Goal: Transaction & Acquisition: Obtain resource

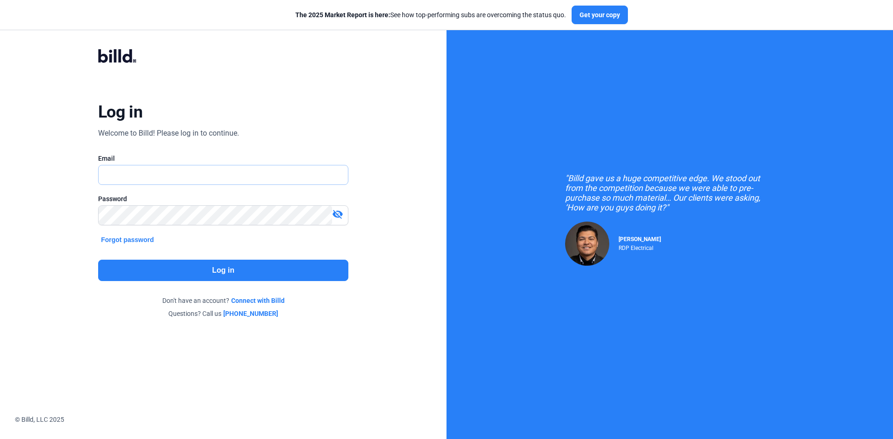
type input "[EMAIL_ADDRESS][DOMAIN_NAME]"
click at [245, 272] on button "Log in" at bounding box center [223, 270] width 250 height 21
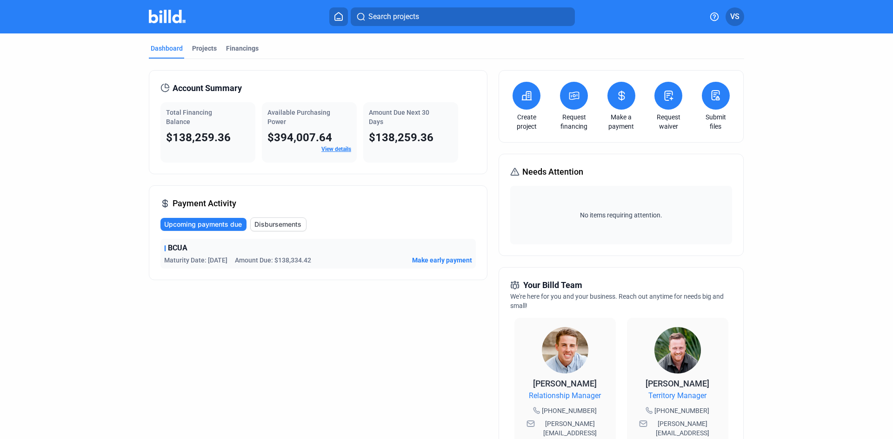
click at [565, 93] on button at bounding box center [574, 96] width 28 height 28
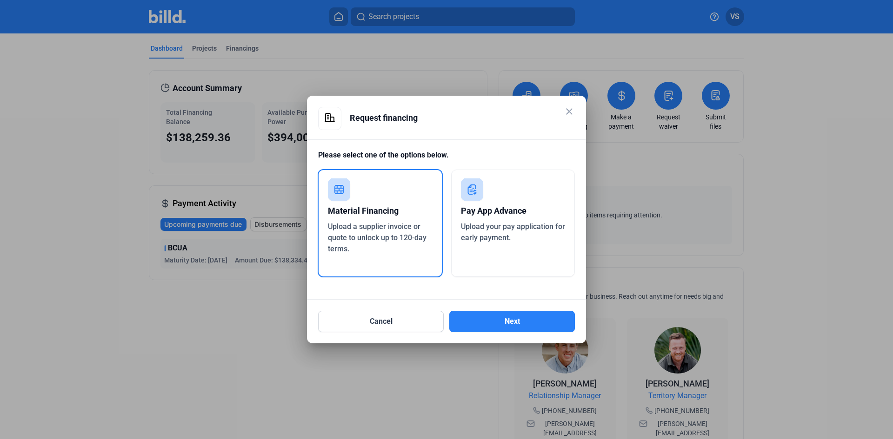
click at [504, 239] on span "Upload your pay application for early payment." at bounding box center [513, 232] width 104 height 20
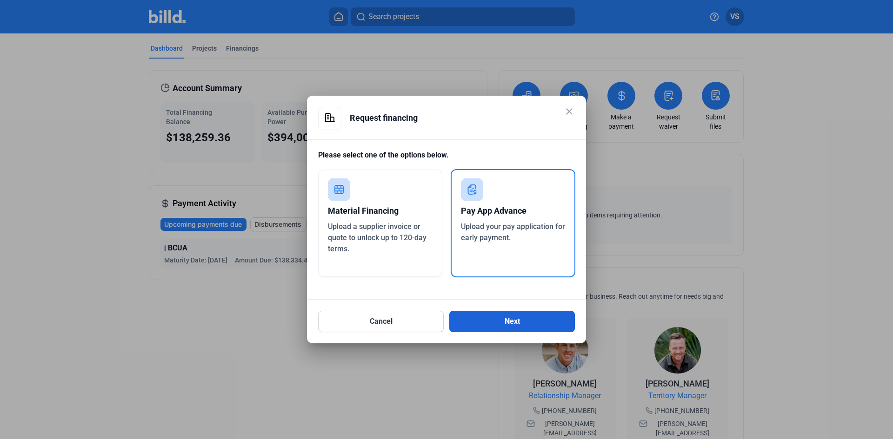
click at [542, 318] on button "Next" at bounding box center [512, 321] width 126 height 21
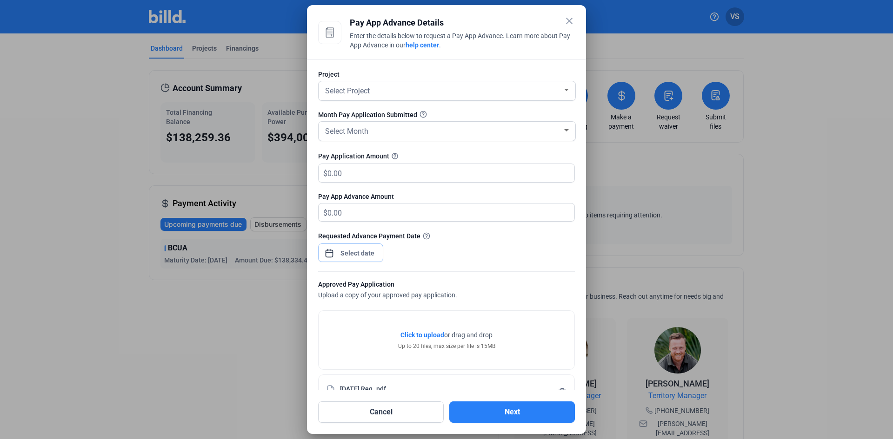
click at [368, 252] on div "close Pay App Advance Details Enter the details below to request a Pay App Adva…" at bounding box center [446, 219] width 893 height 439
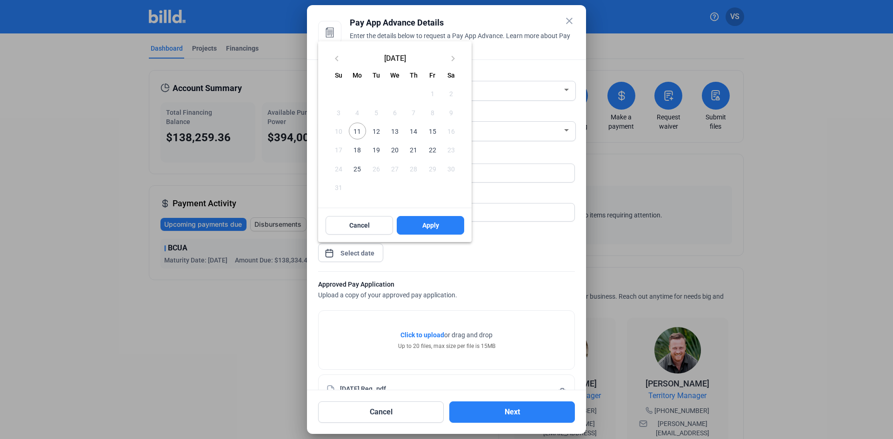
click at [391, 130] on span "13" at bounding box center [394, 131] width 17 height 17
click at [432, 221] on span "Apply" at bounding box center [430, 225] width 17 height 9
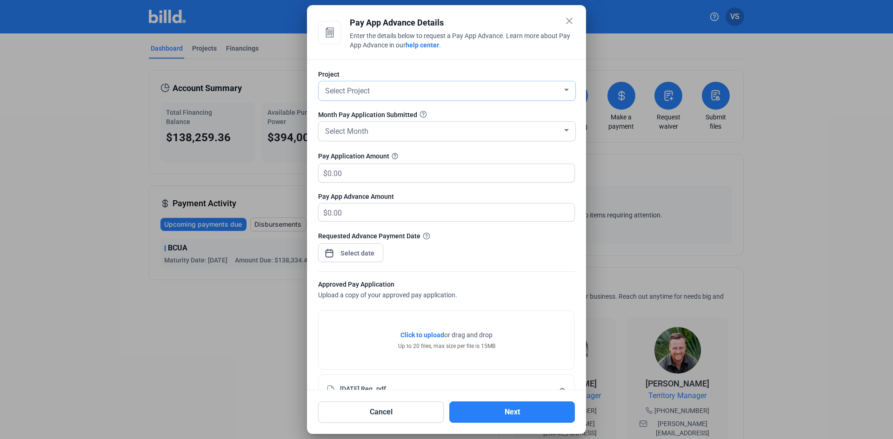
click at [392, 94] on div "Select Project" at bounding box center [442, 90] width 239 height 13
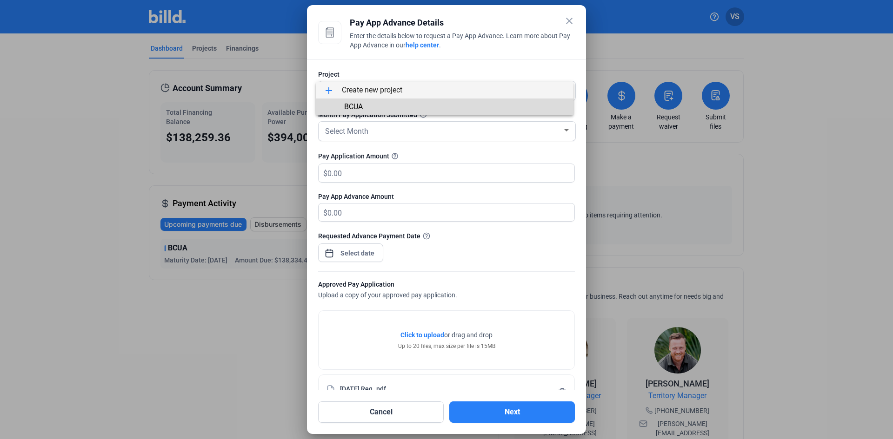
click at [385, 103] on span "BCUA" at bounding box center [444, 107] width 243 height 17
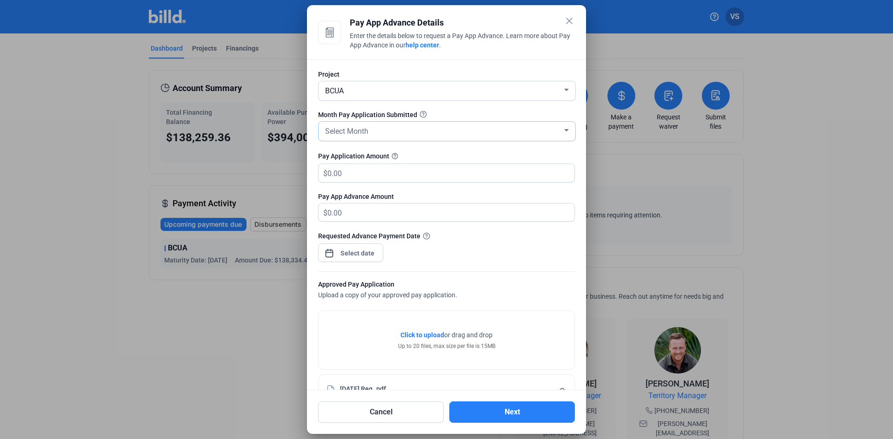
click at [394, 132] on div "Select Month" at bounding box center [442, 130] width 239 height 13
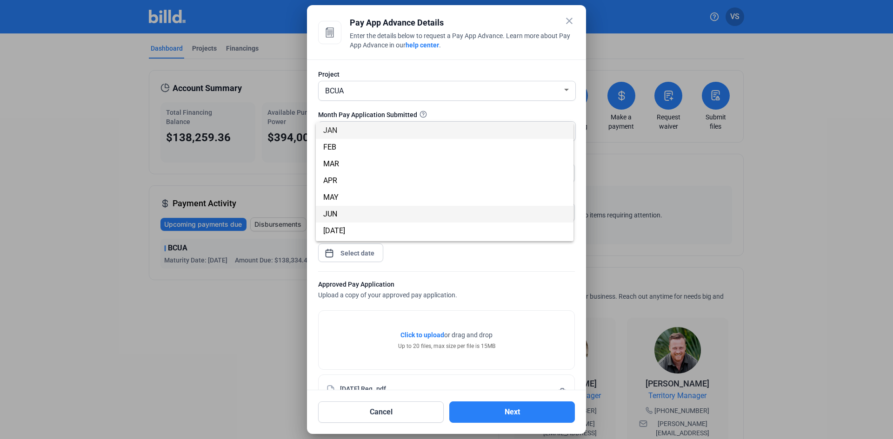
click at [340, 217] on span "JUN" at bounding box center [444, 214] width 243 height 17
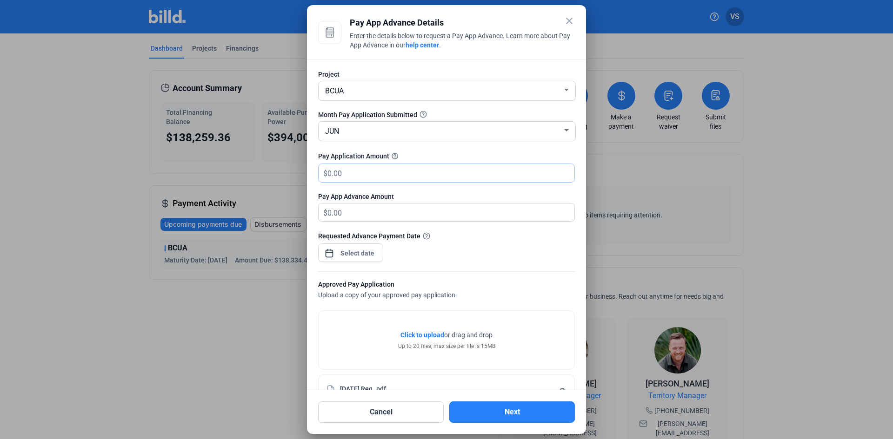
click at [406, 176] on input "text" at bounding box center [445, 173] width 236 height 18
type input "274,590.50"
click at [513, 236] on div "Requested Advance Payment Date" at bounding box center [446, 236] width 257 height 10
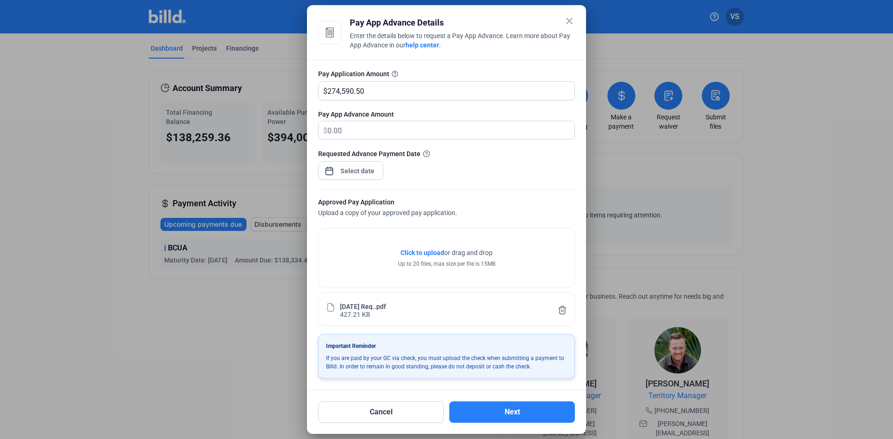
scroll to position [83, 0]
click at [514, 413] on button "Next" at bounding box center [512, 412] width 126 height 21
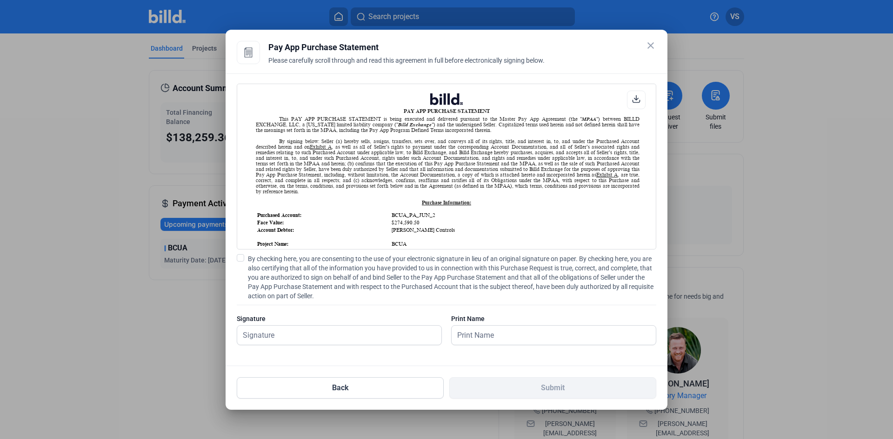
scroll to position [0, 0]
click at [239, 257] on span at bounding box center [240, 257] width 7 height 7
click at [0, 0] on input "By checking here, you are consenting to the use of your electronic signature in…" at bounding box center [0, 0] width 0 height 0
click at [293, 337] on input "text" at bounding box center [334, 335] width 194 height 19
type input "[PERSON_NAME]"
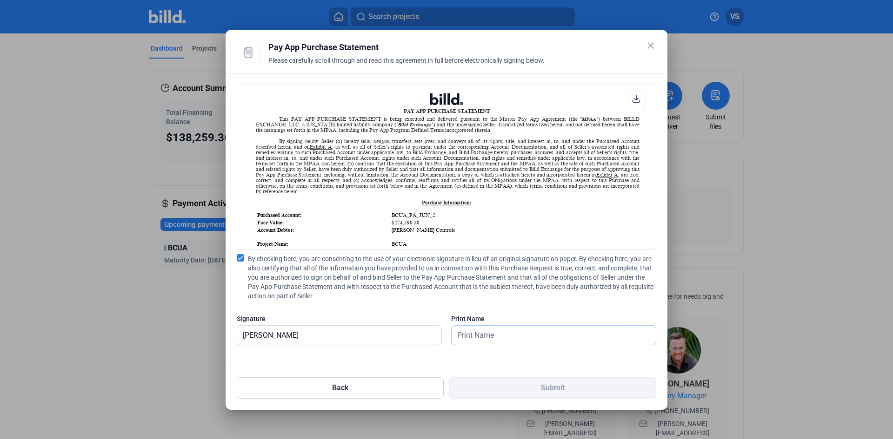
type input "[PERSON_NAME]"
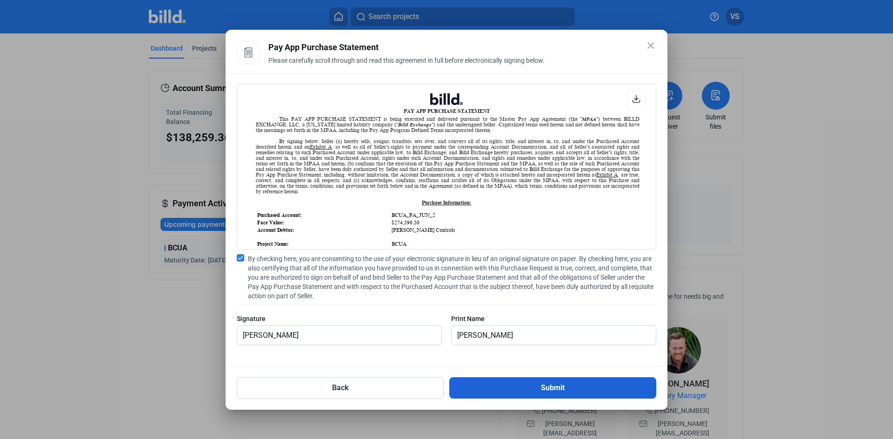
click at [557, 391] on button "Submit" at bounding box center [552, 388] width 207 height 21
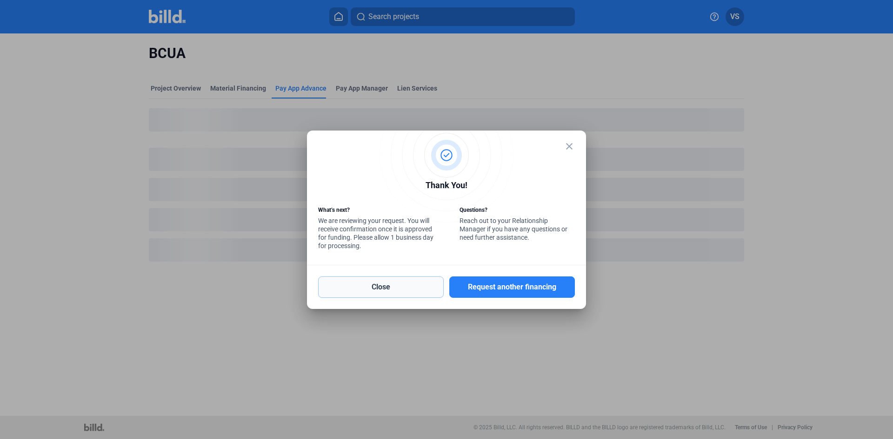
click at [385, 287] on button "Close" at bounding box center [381, 287] width 126 height 21
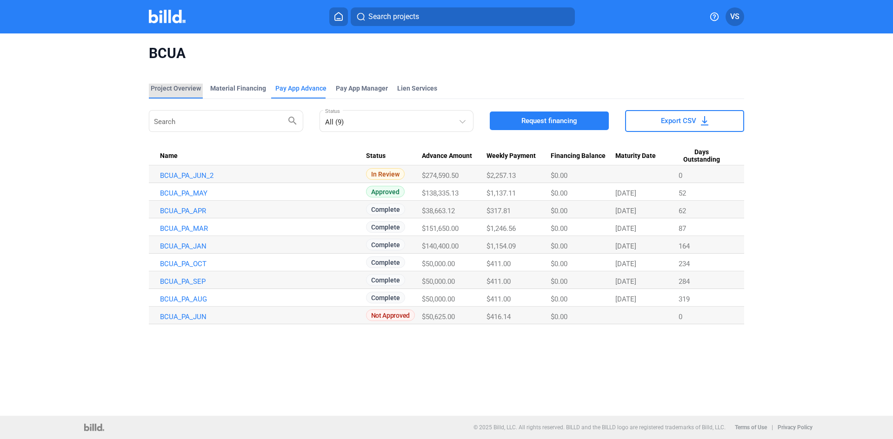
click at [176, 86] on div "Project Overview" at bounding box center [176, 88] width 50 height 9
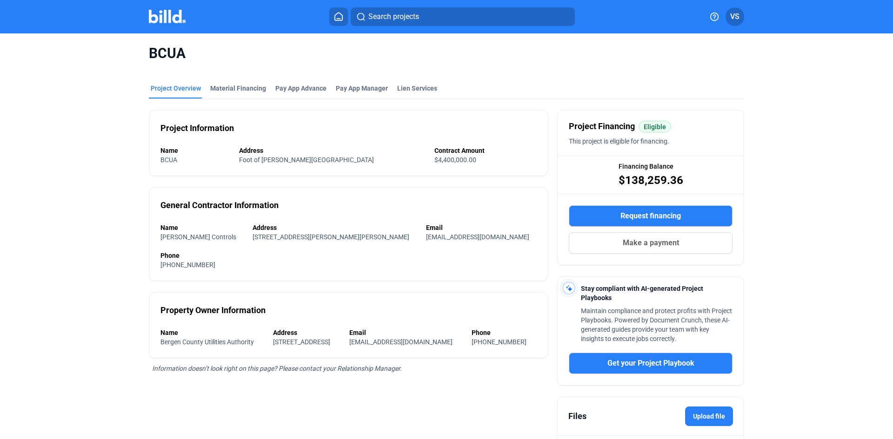
click at [165, 17] on img at bounding box center [167, 16] width 37 height 13
